Goal: Check status: Check status

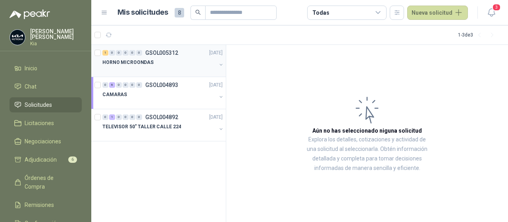
click at [110, 61] on p "HORNO MICROONDAS" at bounding box center [127, 63] width 51 height 8
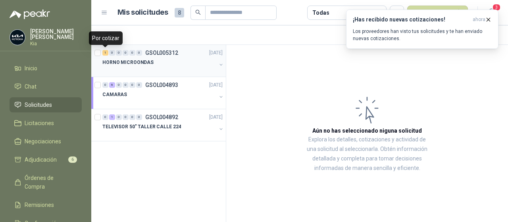
click at [106, 53] on div "1" at bounding box center [105, 53] width 6 height 6
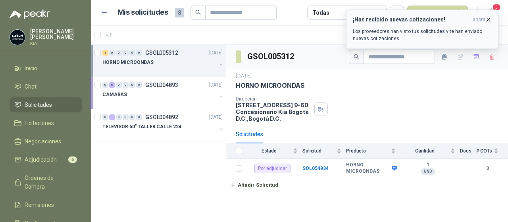
click at [424, 33] on p "Los proveedores han visto tus solicitudes y te han enviado nuevas cotizaciones." at bounding box center [422, 35] width 139 height 14
